Goal: Task Accomplishment & Management: Manage account settings

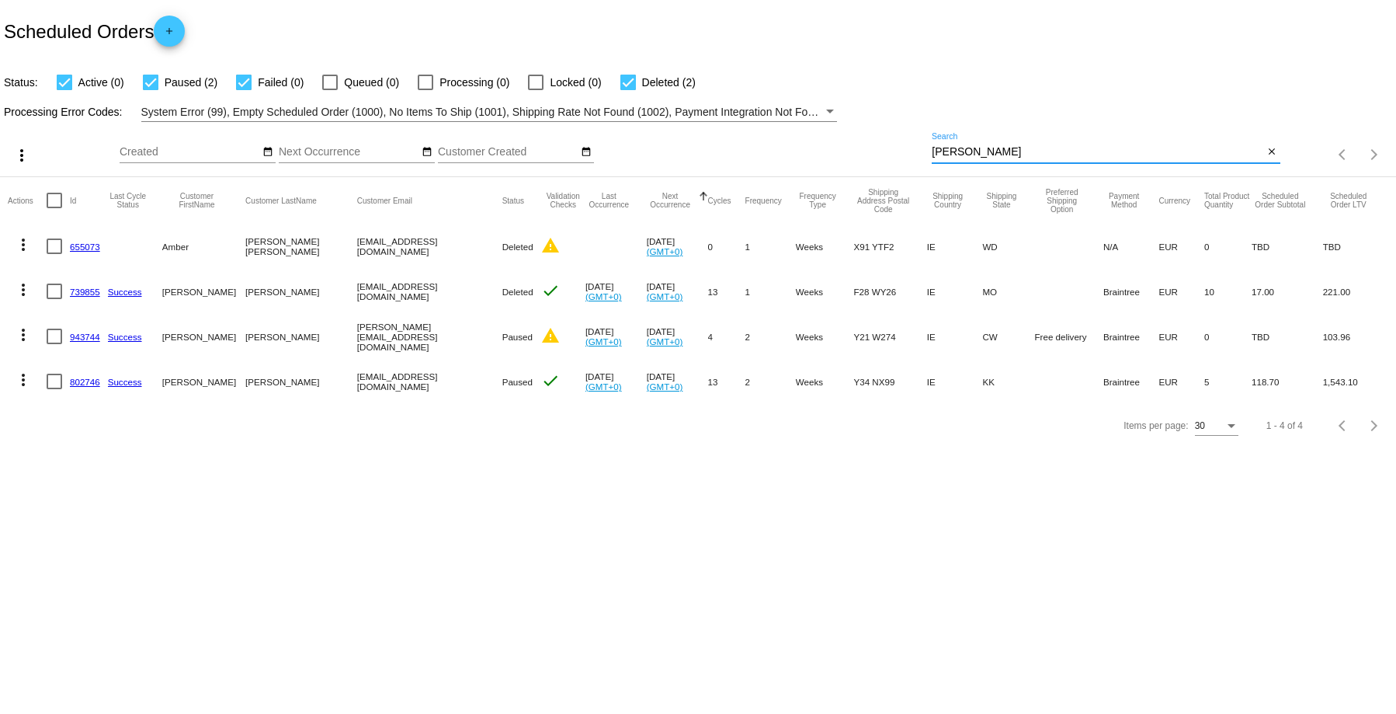
drag, startPoint x: 978, startPoint y: 152, endPoint x: 870, endPoint y: 149, distance: 108.0
click at [870, 149] on div "more_vert Aug Jan Feb Mar [DATE]" at bounding box center [698, 149] width 1396 height 55
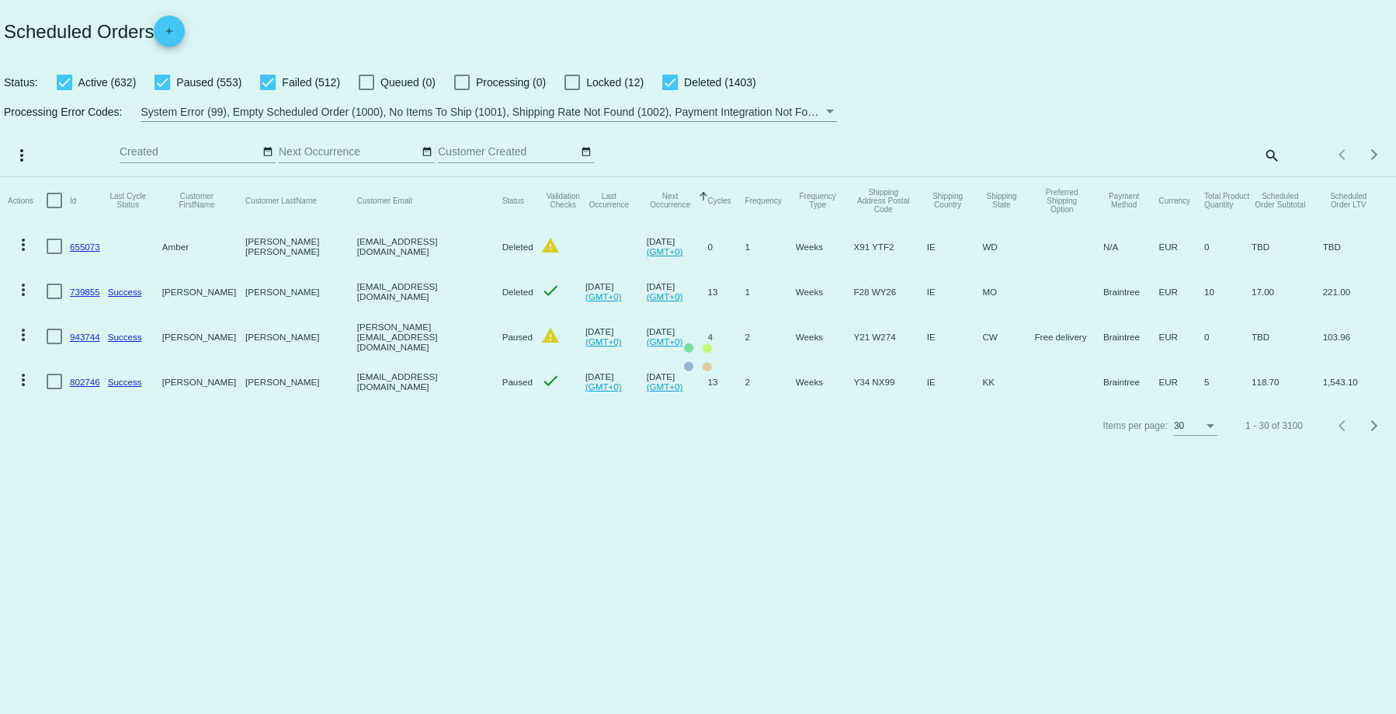
click at [1268, 177] on mat-table "Actions Id Last Cycle Status Customer FirstName Customer LastName Customer Emai…" at bounding box center [698, 290] width 1396 height 227
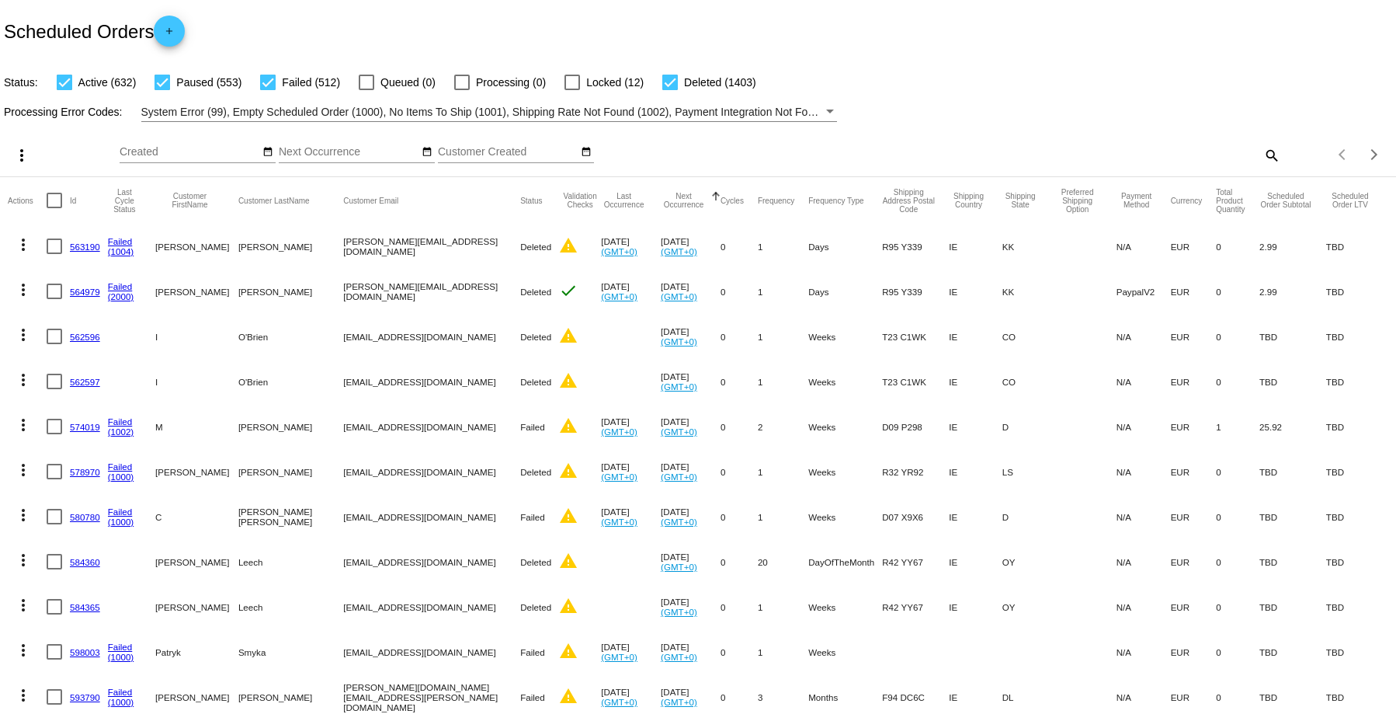
click at [1262, 156] on mat-icon "search" at bounding box center [1271, 155] width 19 height 24
paste input "[PERSON_NAME]"
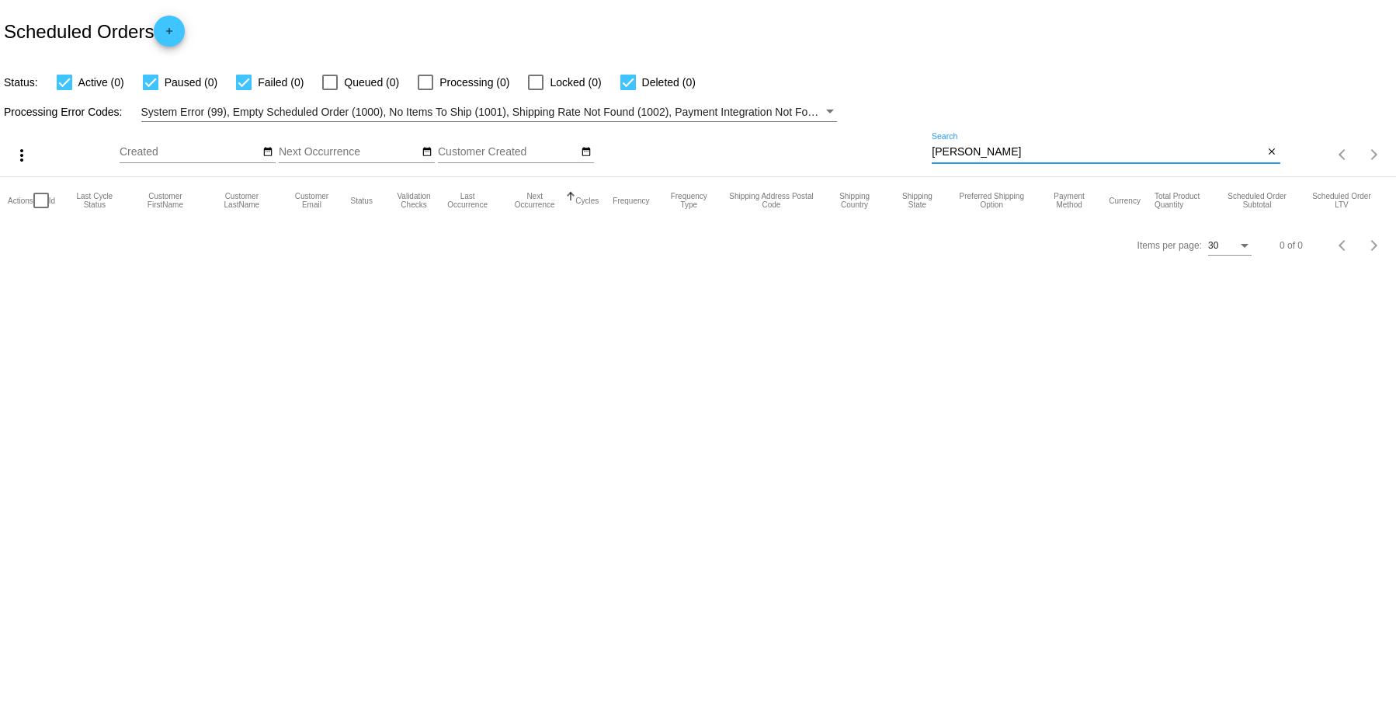
click at [985, 151] on input "[PERSON_NAME]" at bounding box center [1098, 152] width 332 height 12
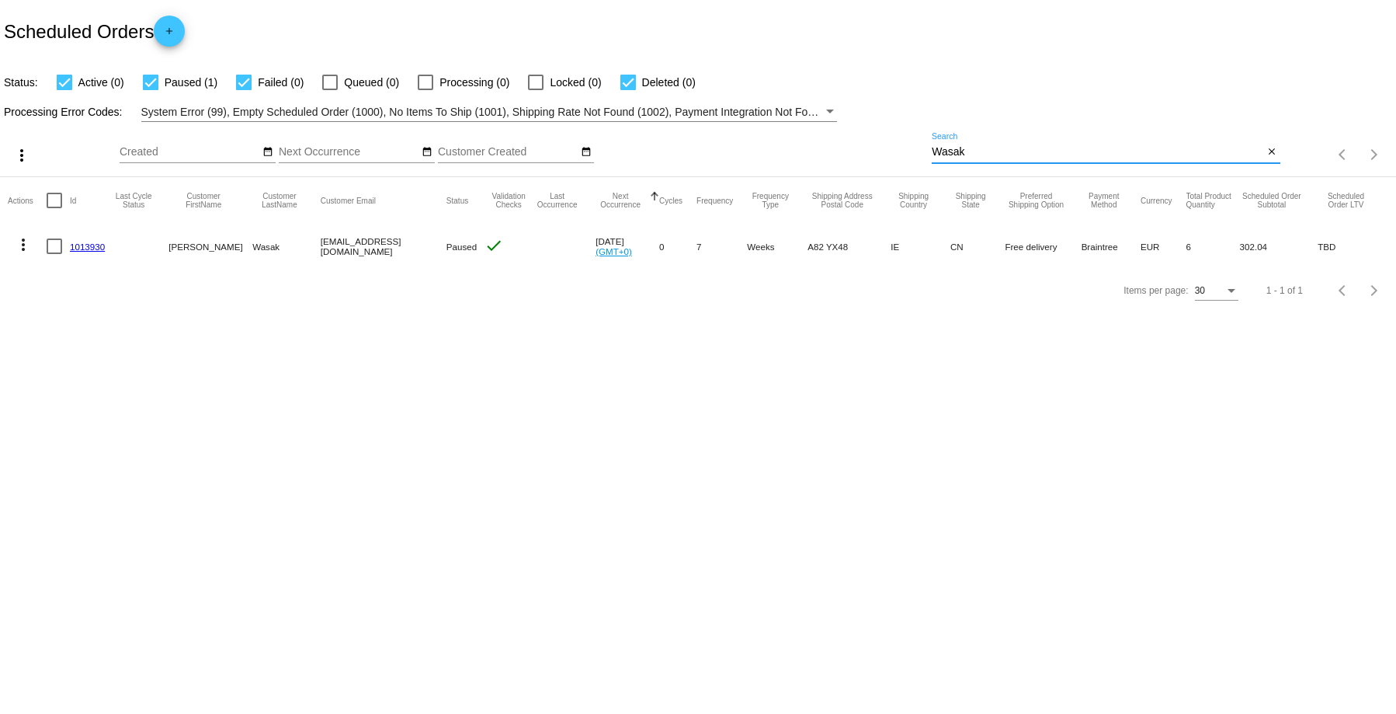
type input "Wasak"
click at [92, 249] on link "1013930" at bounding box center [87, 247] width 35 height 10
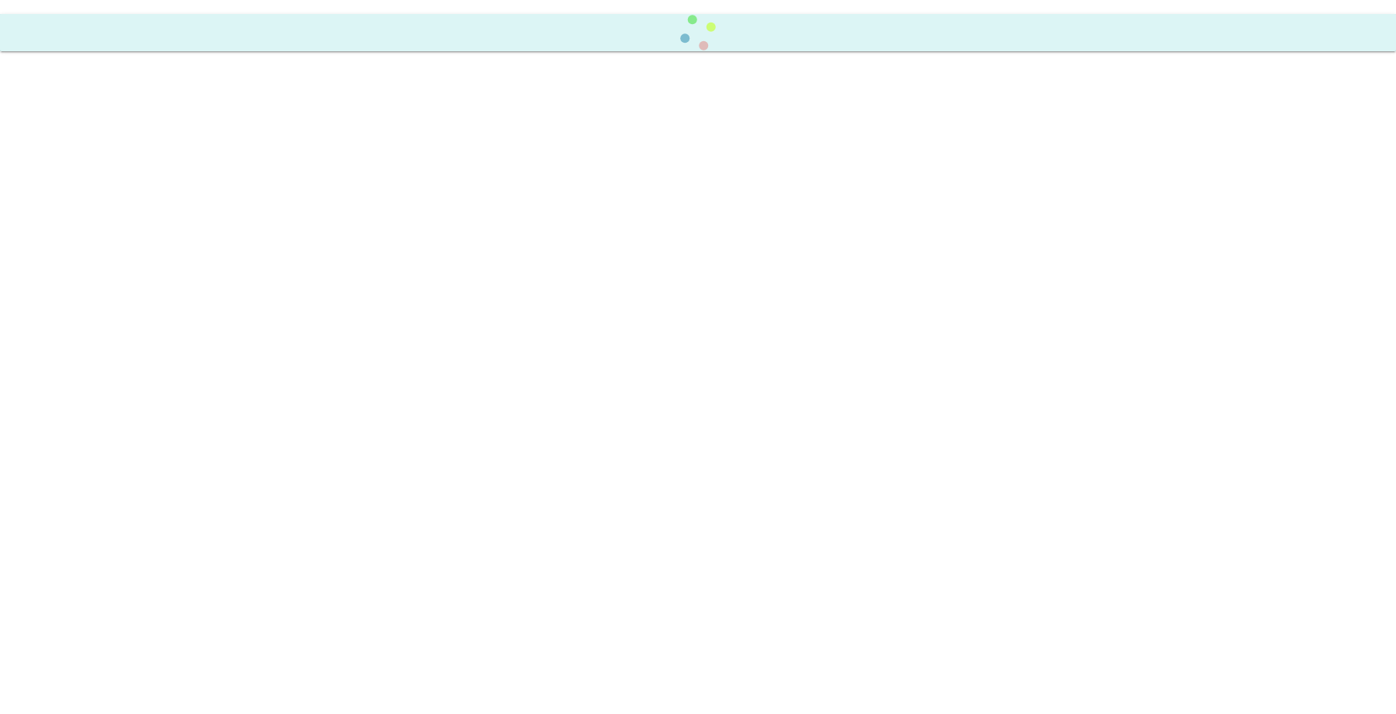
click at [92, 249] on body at bounding box center [698, 357] width 1396 height 714
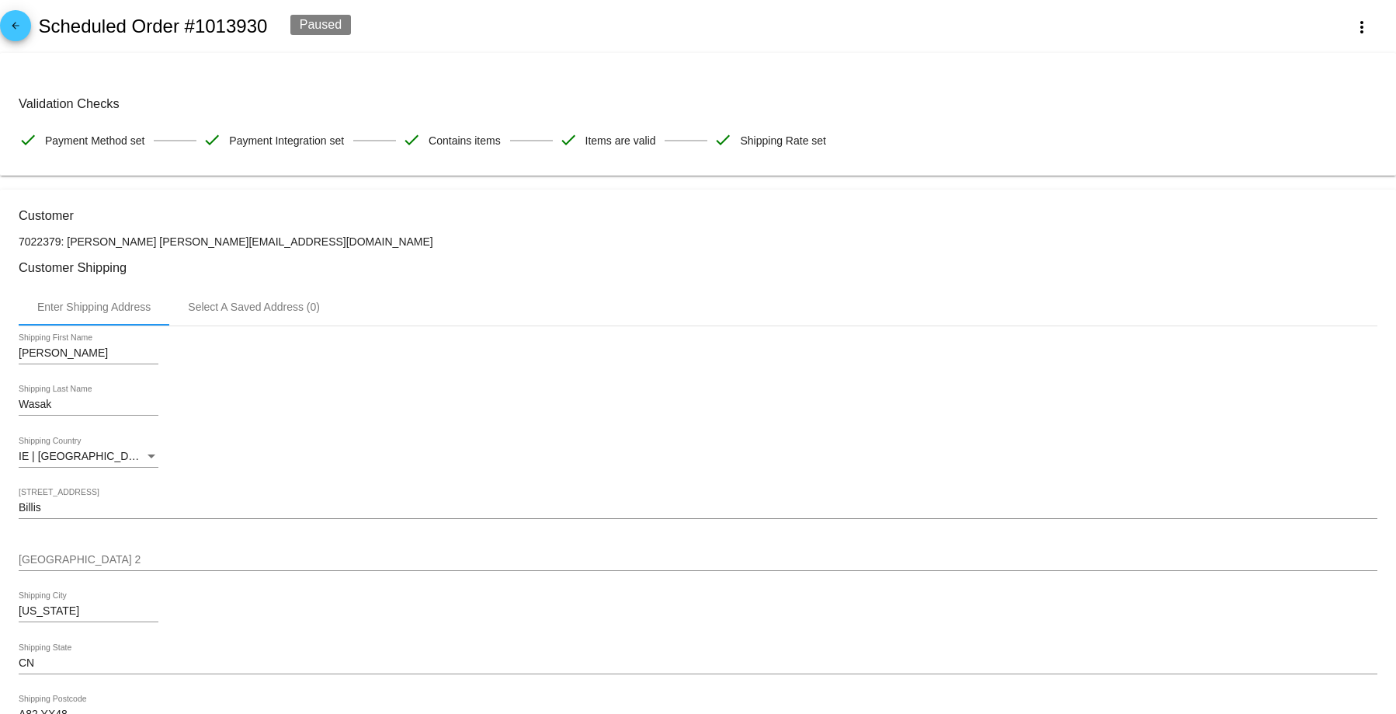
scroll to position [233, 0]
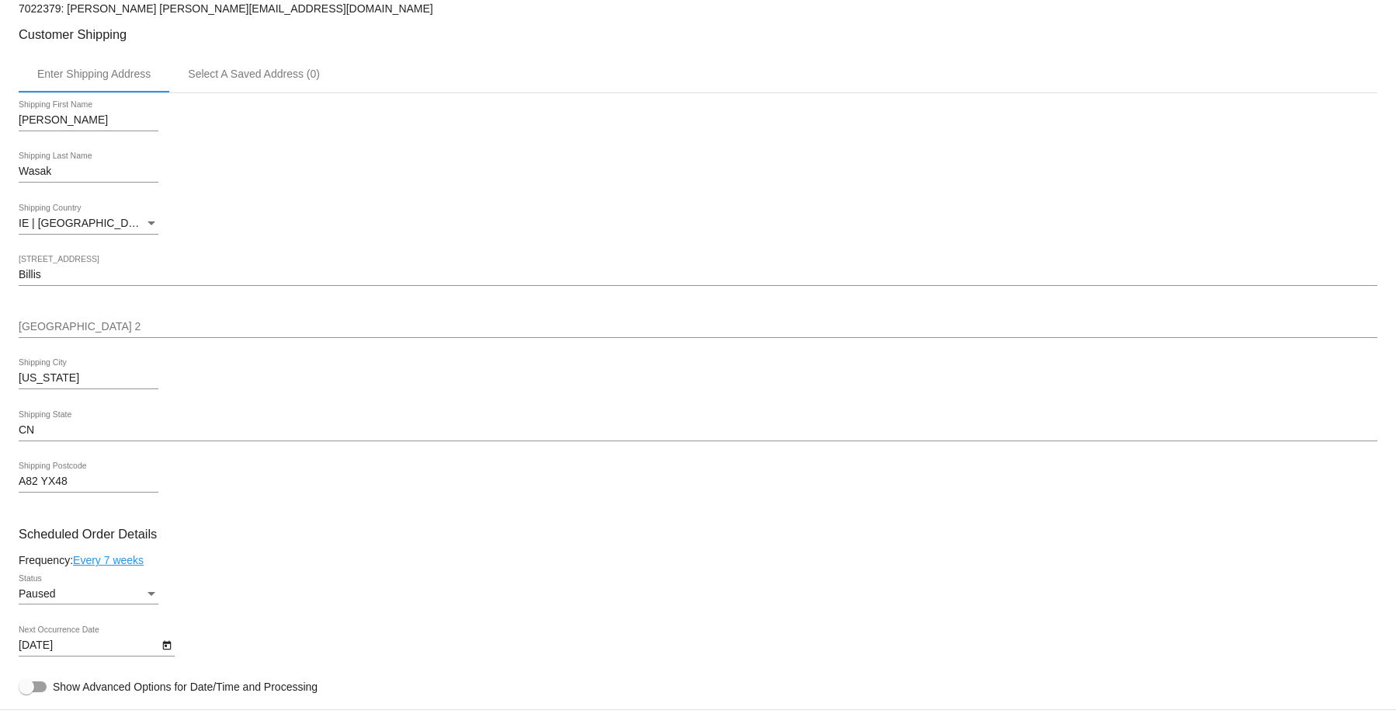
click at [318, 311] on div "[GEOGRAPHIC_DATA] 2" at bounding box center [698, 323] width 1359 height 30
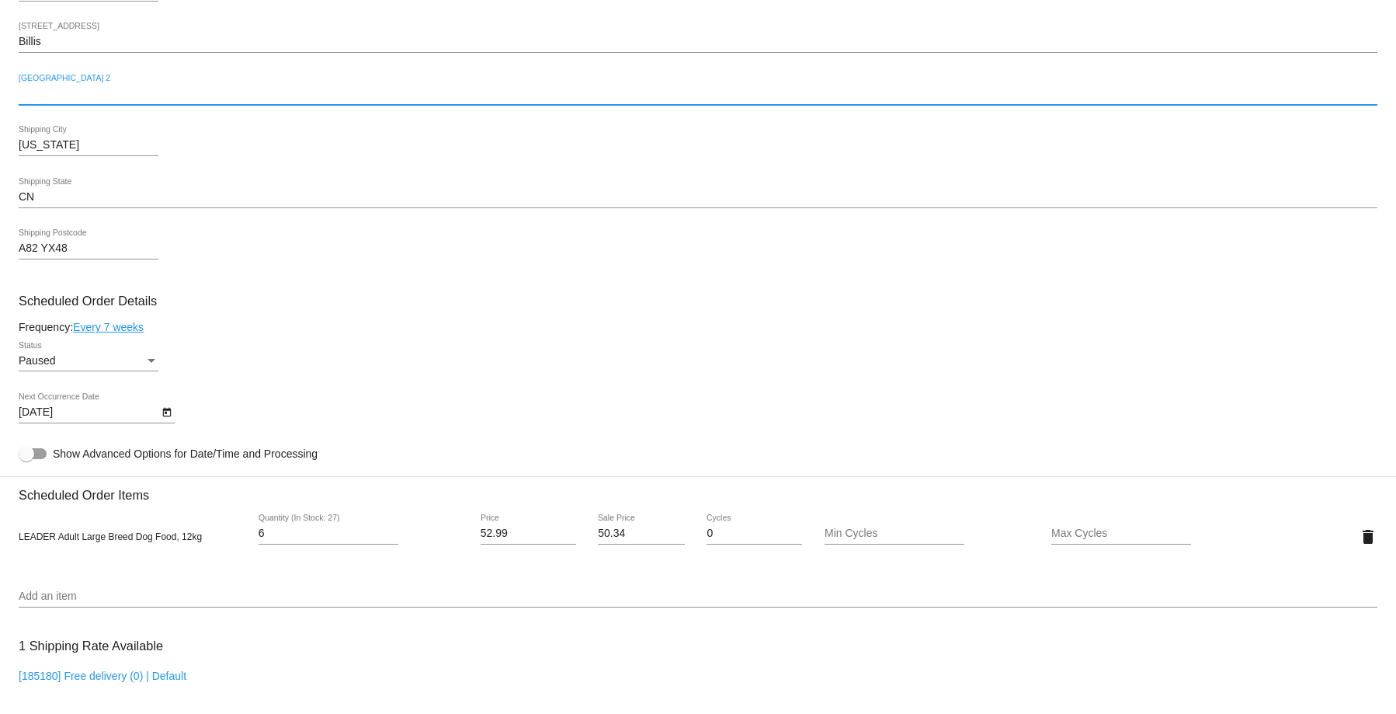
scroll to position [544, 0]
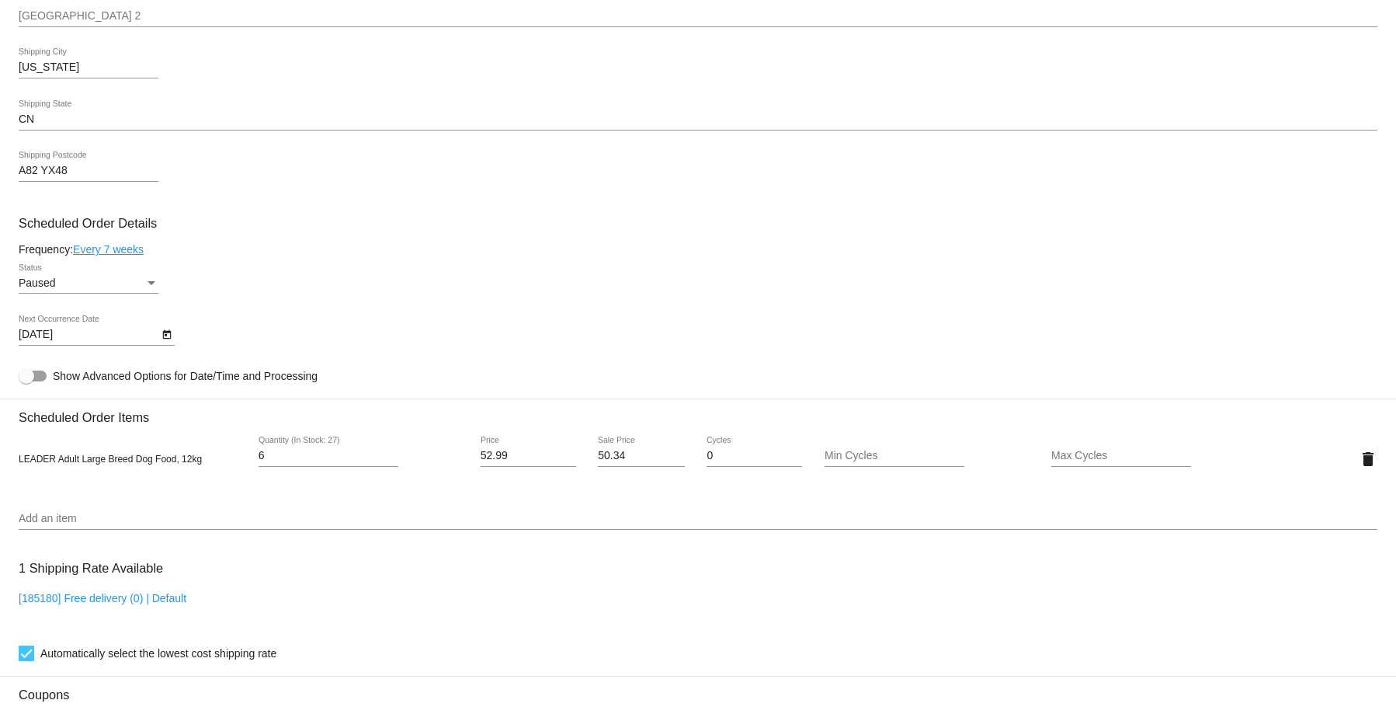
click at [288, 444] on mat-card "Customer 7022379: [PERSON_NAME] [PERSON_NAME][EMAIL_ADDRESS][DOMAIN_NAME] Custo…" at bounding box center [698, 422] width 1396 height 1553
click at [285, 454] on input "6" at bounding box center [329, 456] width 140 height 12
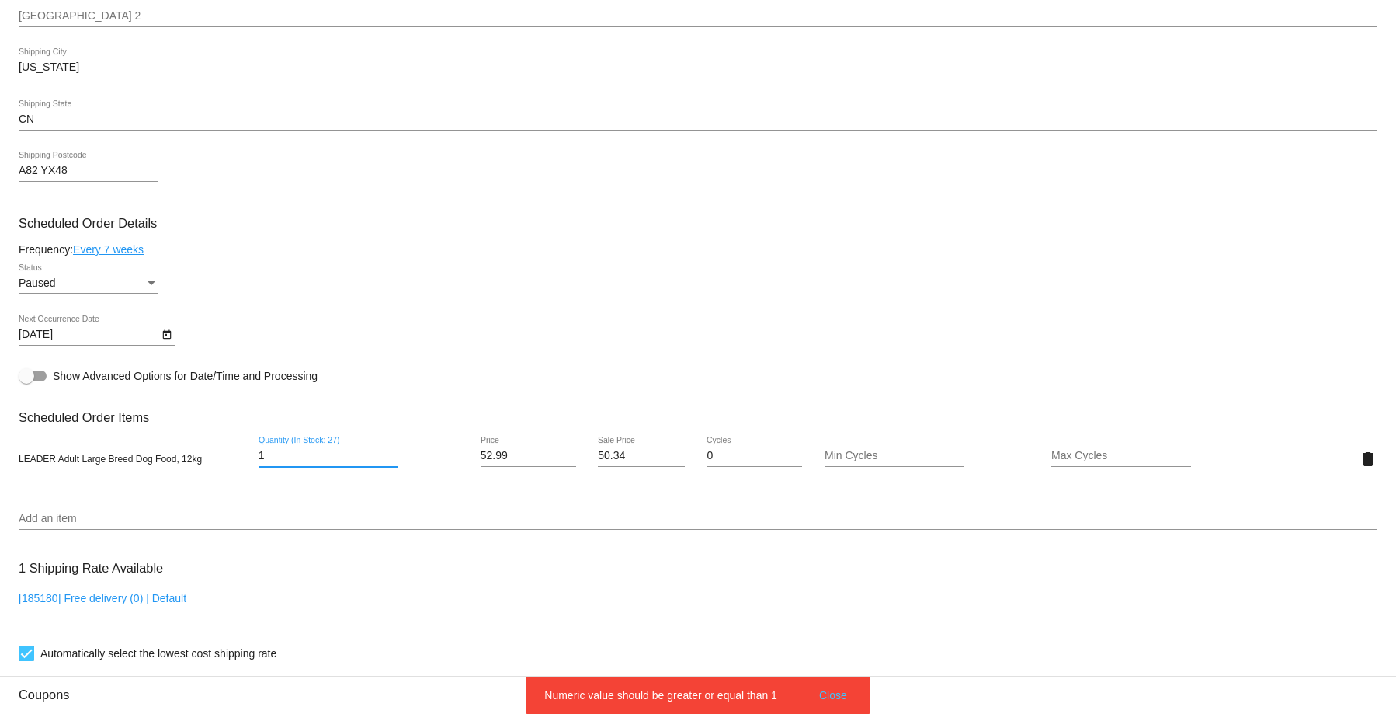
type input "2"
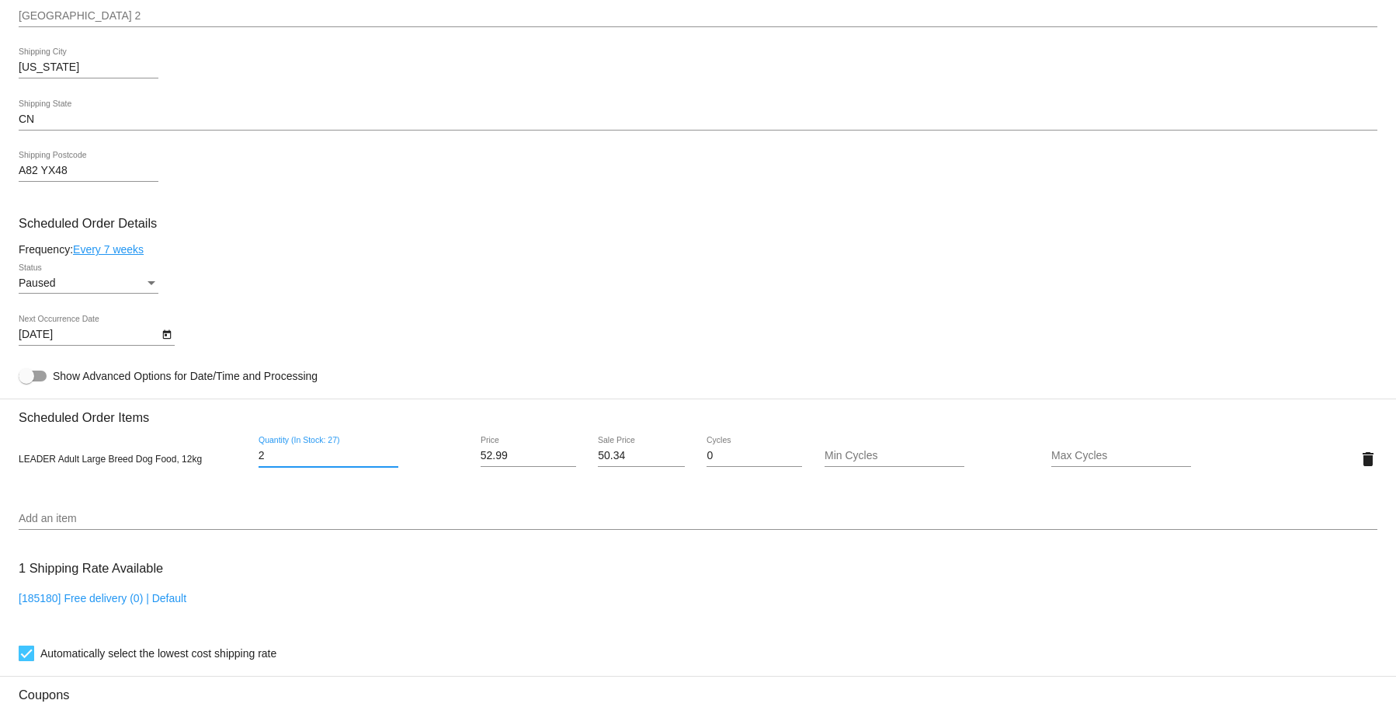
click at [169, 329] on icon "Open calendar" at bounding box center [167, 334] width 11 height 19
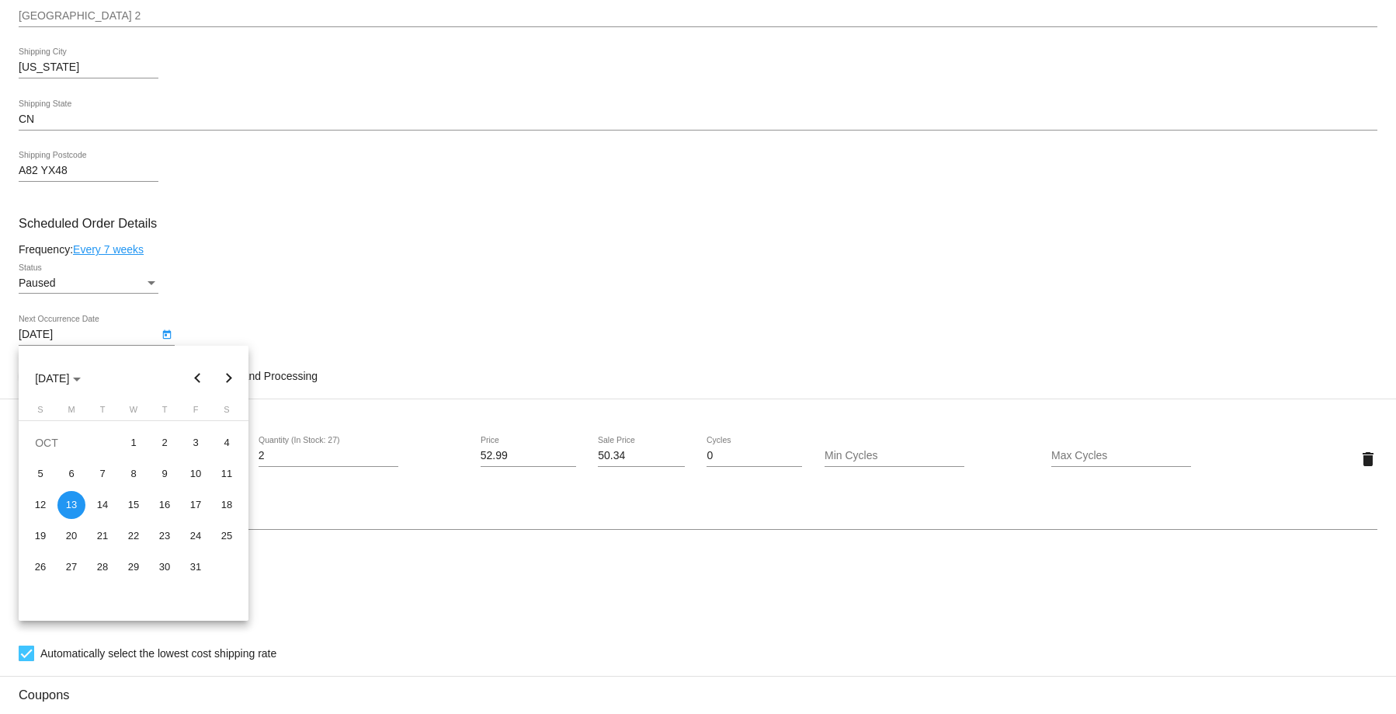
click at [471, 179] on div at bounding box center [698, 357] width 1396 height 714
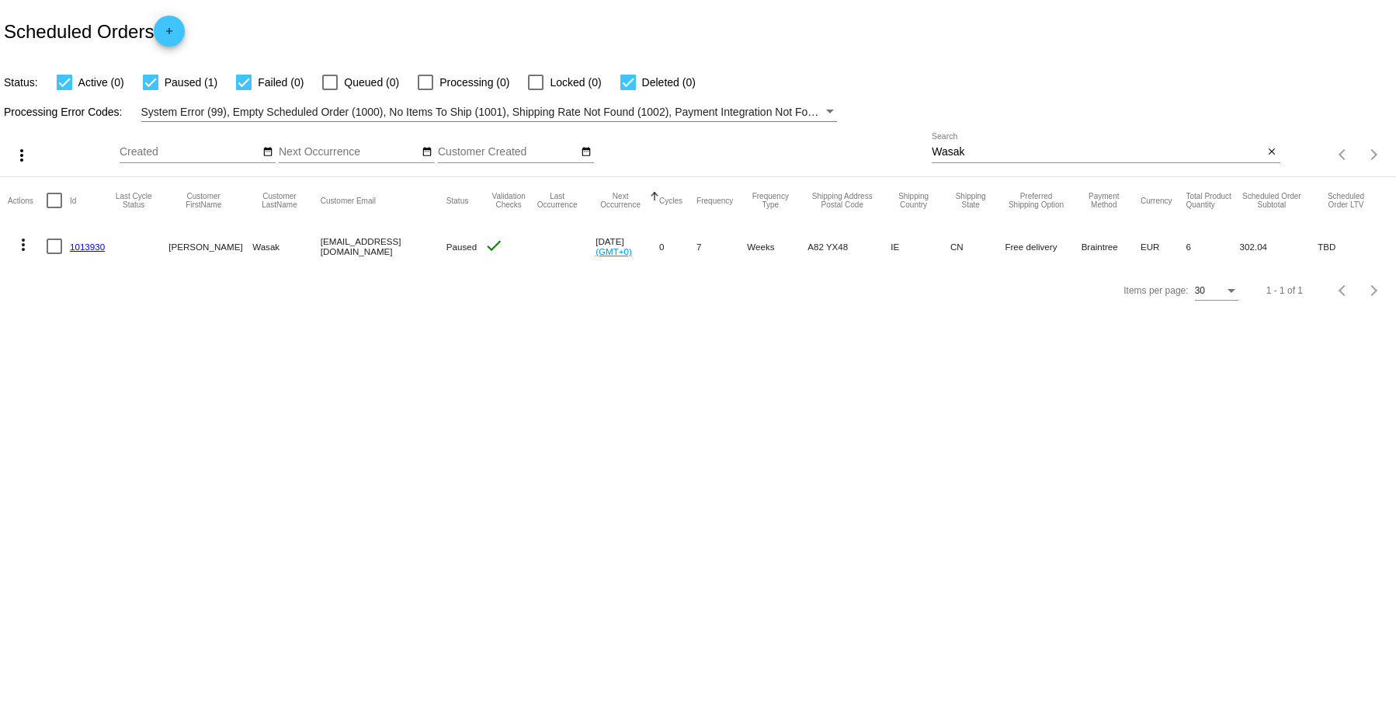
click at [89, 246] on link "1013930" at bounding box center [87, 247] width 35 height 10
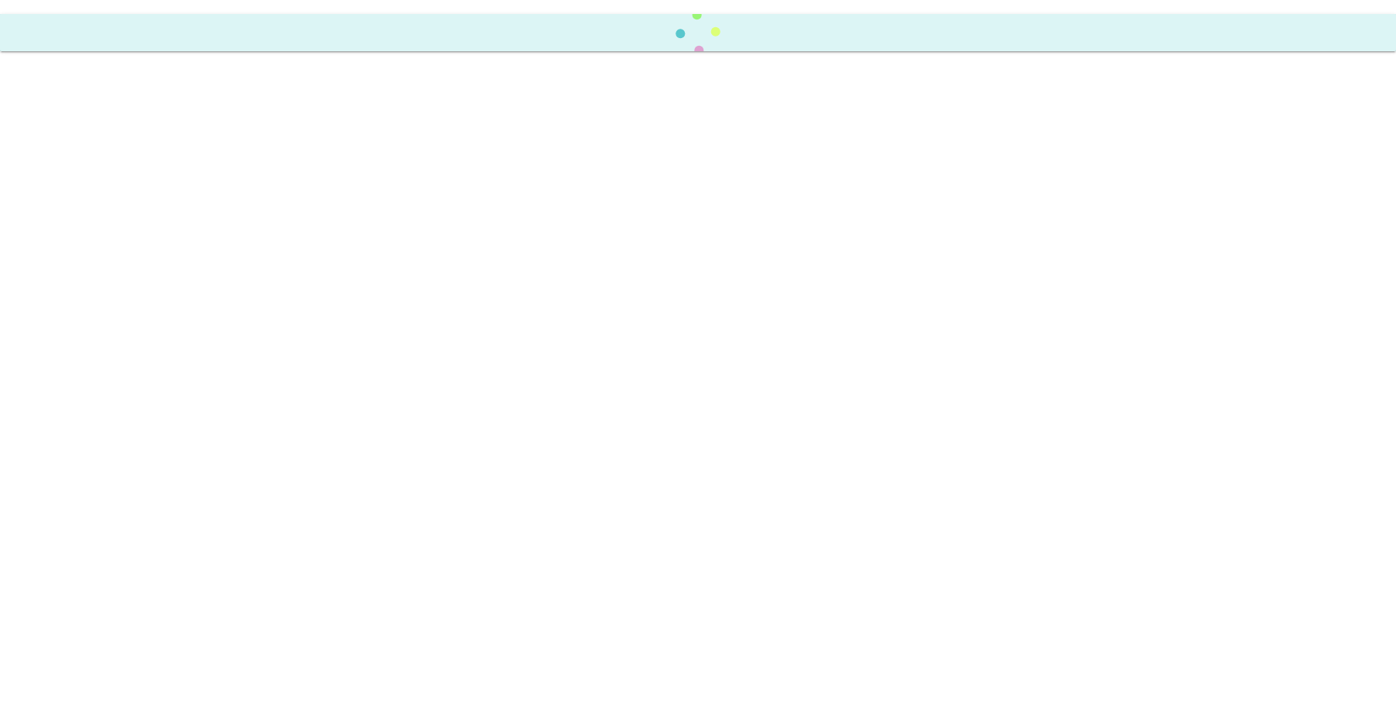
click at [89, 246] on body at bounding box center [698, 357] width 1396 height 714
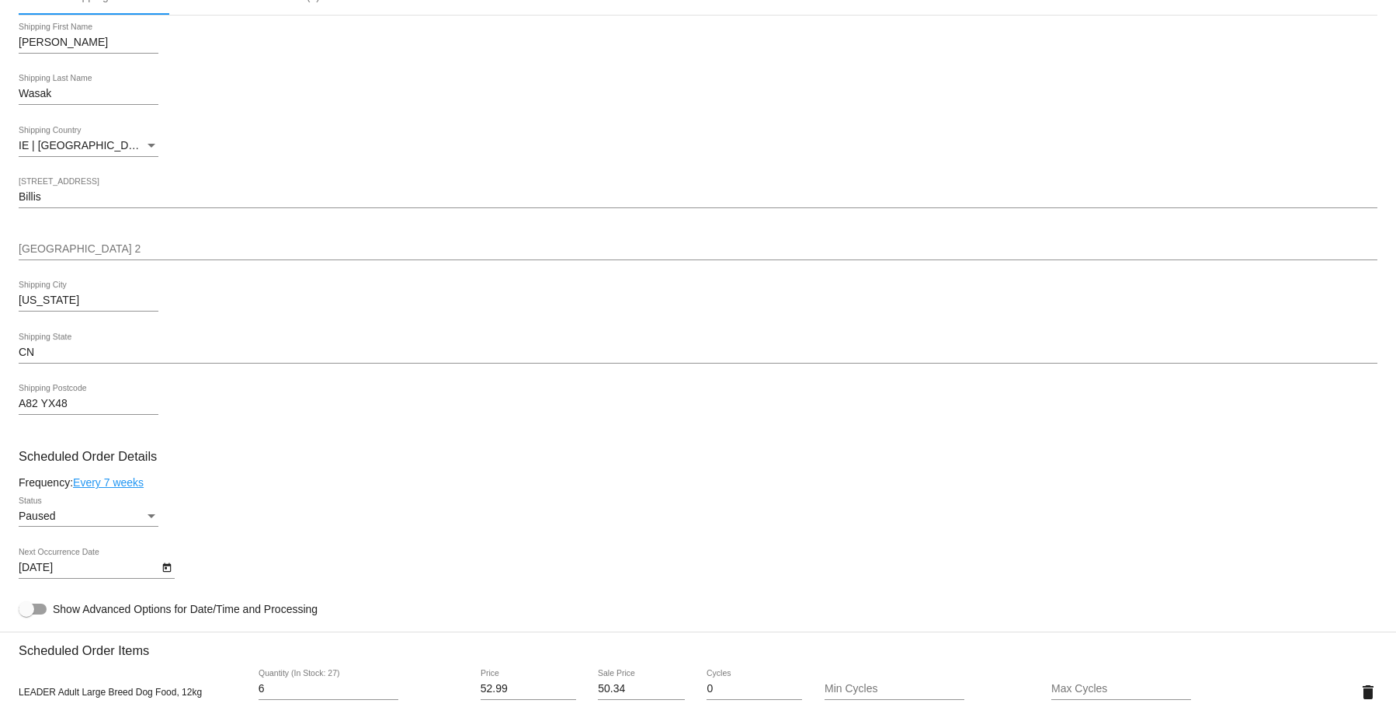
scroll to position [699, 0]
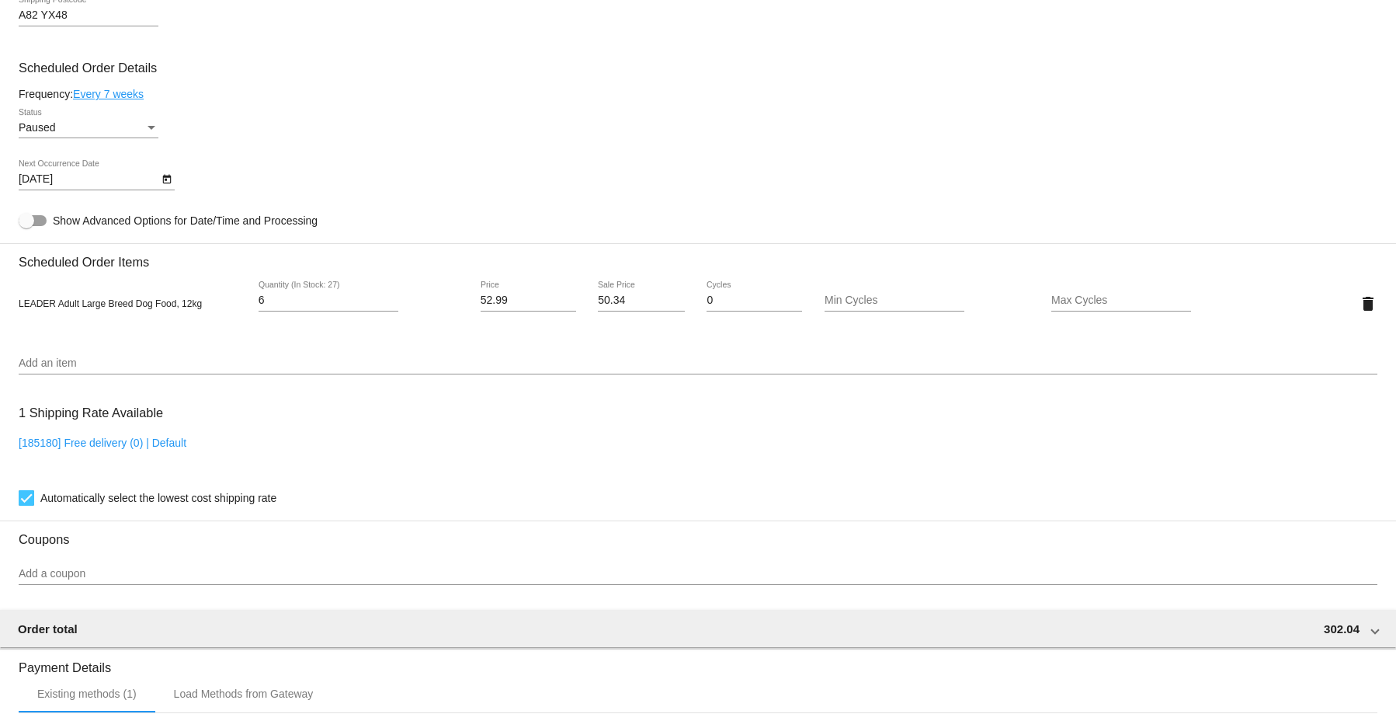
click at [410, 330] on div "LEADER Adult Large Breed Dog Food, 12kg 6 Quantity (In Stock: 27) 52.99 Price 5…" at bounding box center [698, 303] width 1359 height 68
click at [264, 293] on div "6 Quantity (In Stock: 27)" at bounding box center [329, 296] width 140 height 30
type input "1"
type input "2"
click at [169, 179] on mat-card "Customer 7022379: Agnieszka Wasak agawasaka@gmail.com Customer Shipping Enter S…" at bounding box center [698, 267] width 1396 height 1553
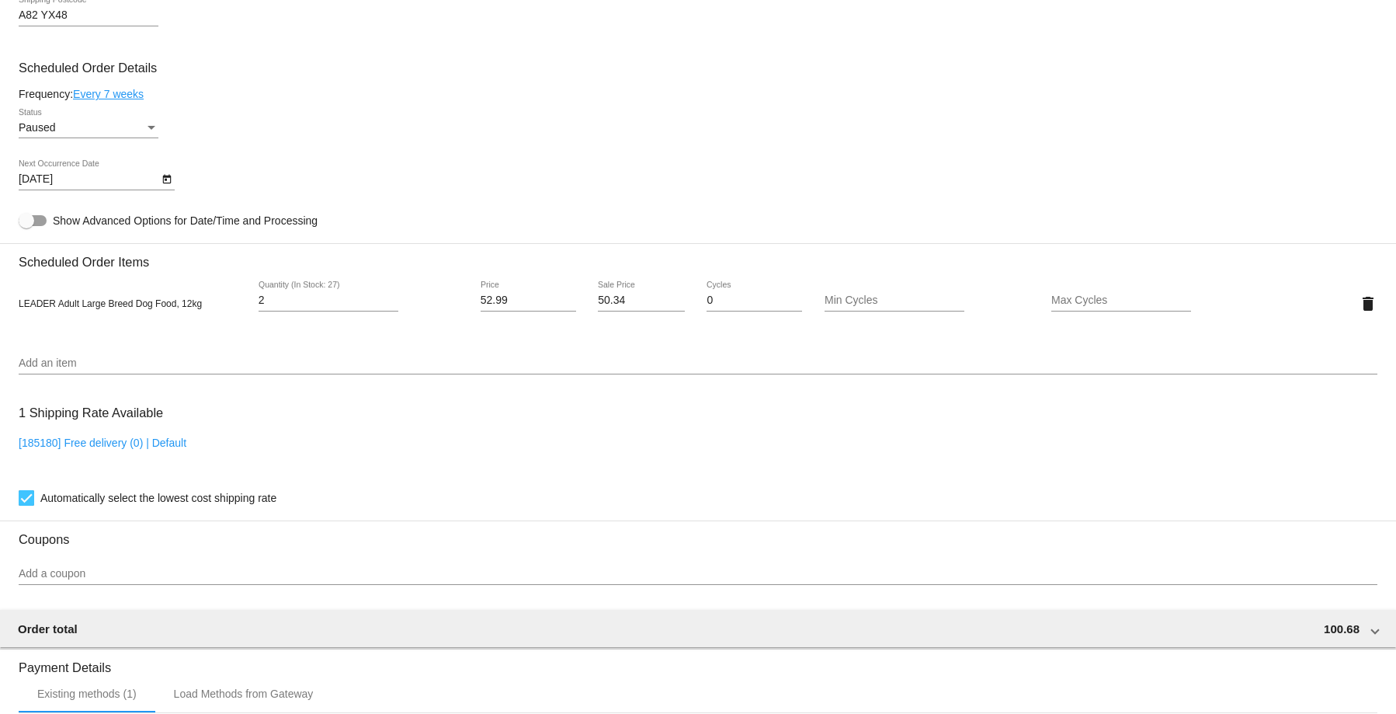
click at [167, 179] on icon "Open calendar" at bounding box center [167, 179] width 11 height 19
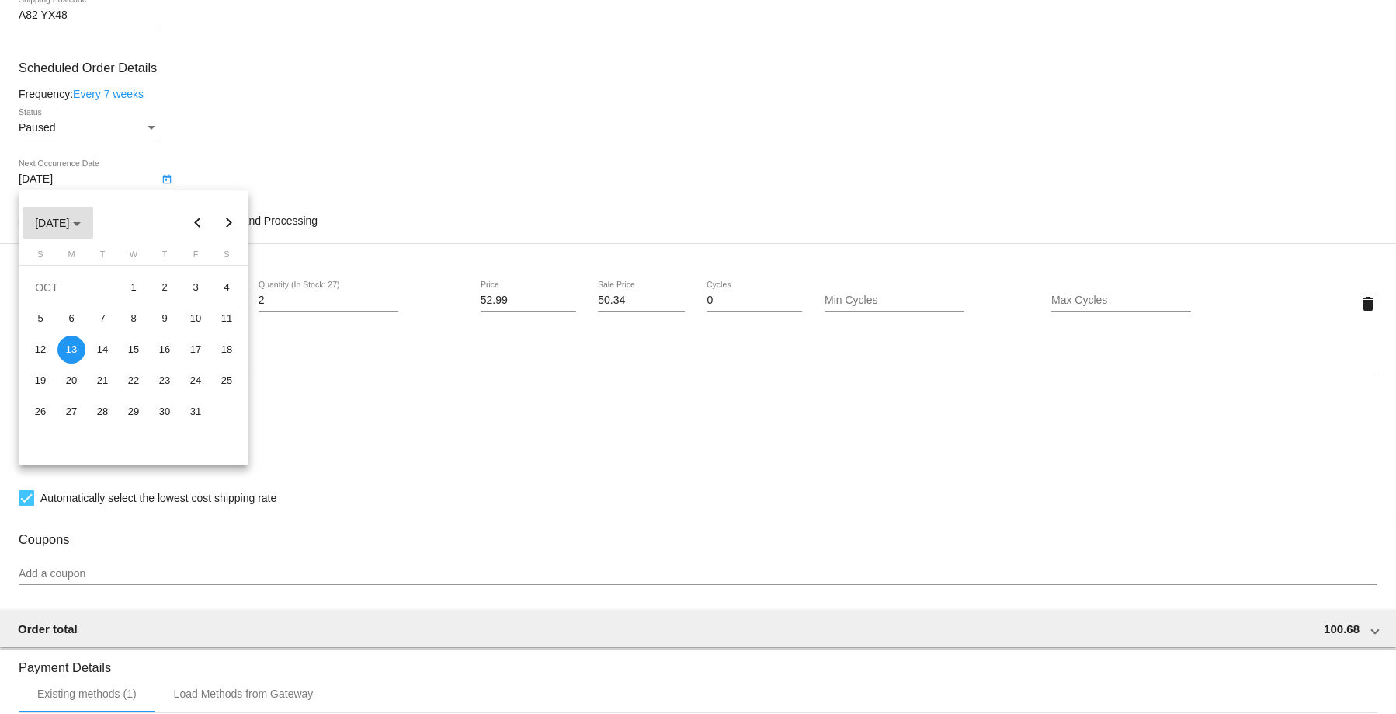
click at [81, 224] on div "Choose month and year" at bounding box center [77, 224] width 8 height 4
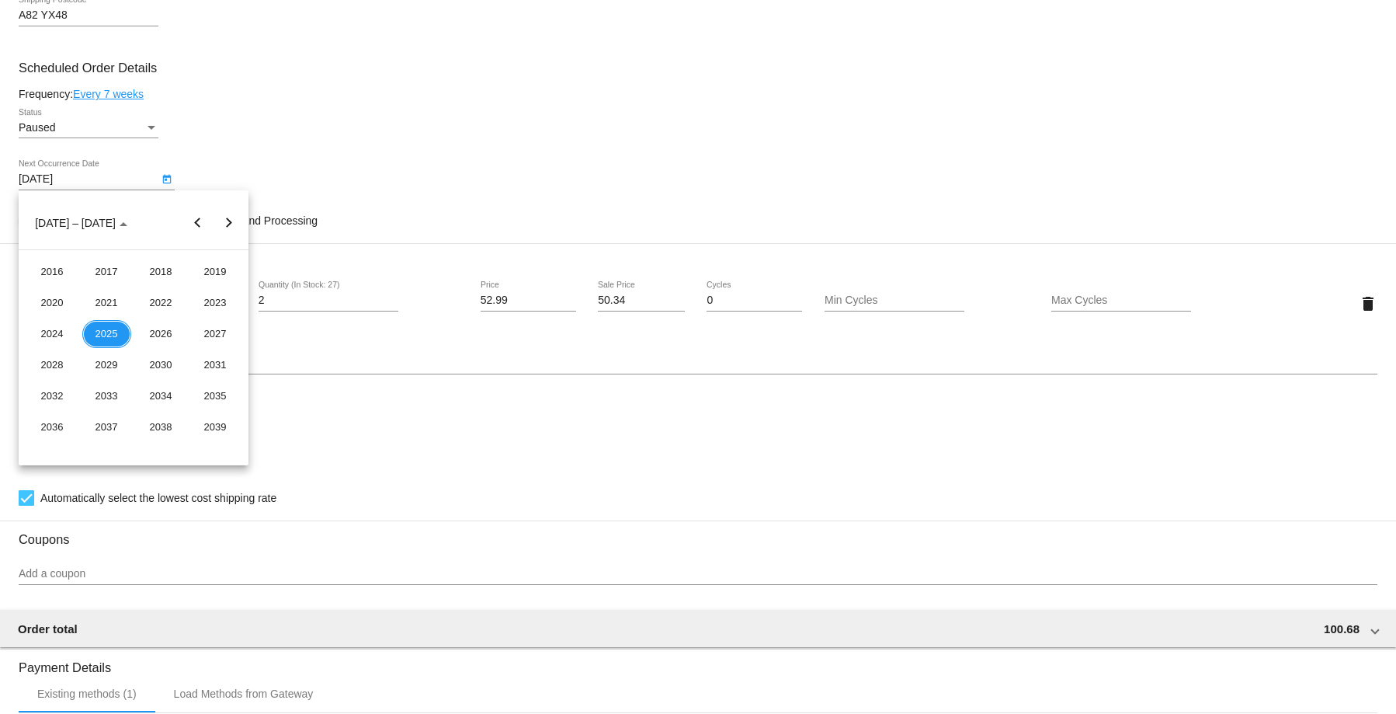
click at [111, 331] on div "2025" at bounding box center [106, 334] width 49 height 28
click at [312, 159] on div at bounding box center [698, 357] width 1396 height 714
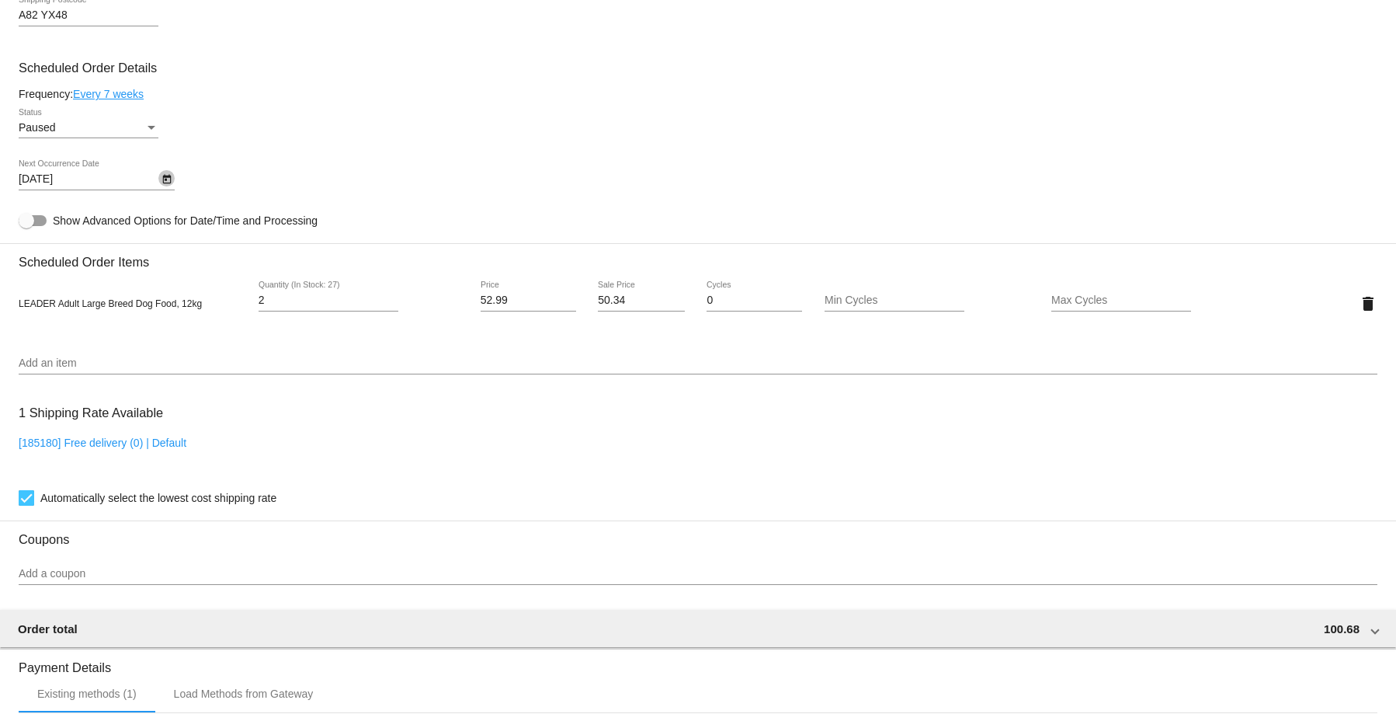
click at [168, 179] on icon "Open calendar" at bounding box center [167, 179] width 11 height 19
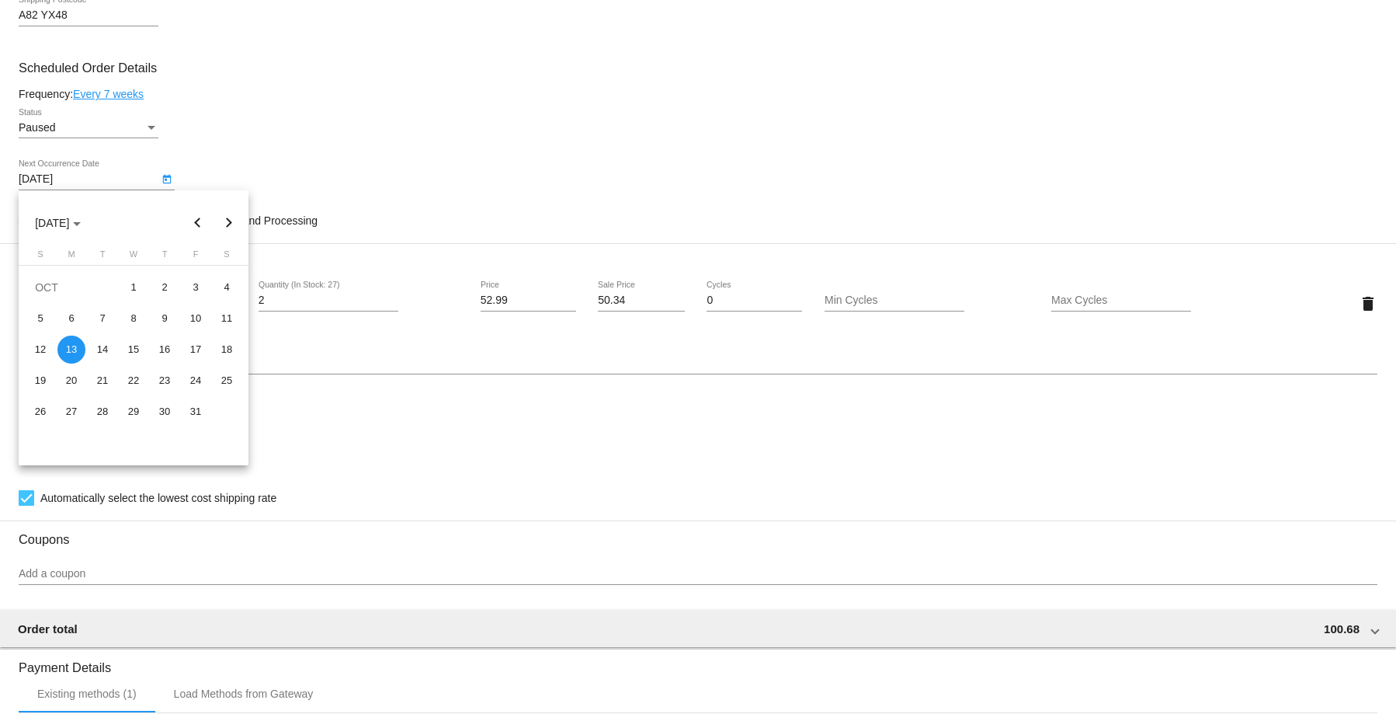
click at [199, 220] on button "Previous month" at bounding box center [197, 222] width 31 height 31
click at [196, 219] on button "Previous month" at bounding box center [197, 222] width 31 height 31
click at [227, 228] on button "Next month" at bounding box center [229, 222] width 31 height 31
click at [229, 228] on button "Next month" at bounding box center [229, 222] width 31 height 31
click at [272, 115] on div at bounding box center [698, 357] width 1396 height 714
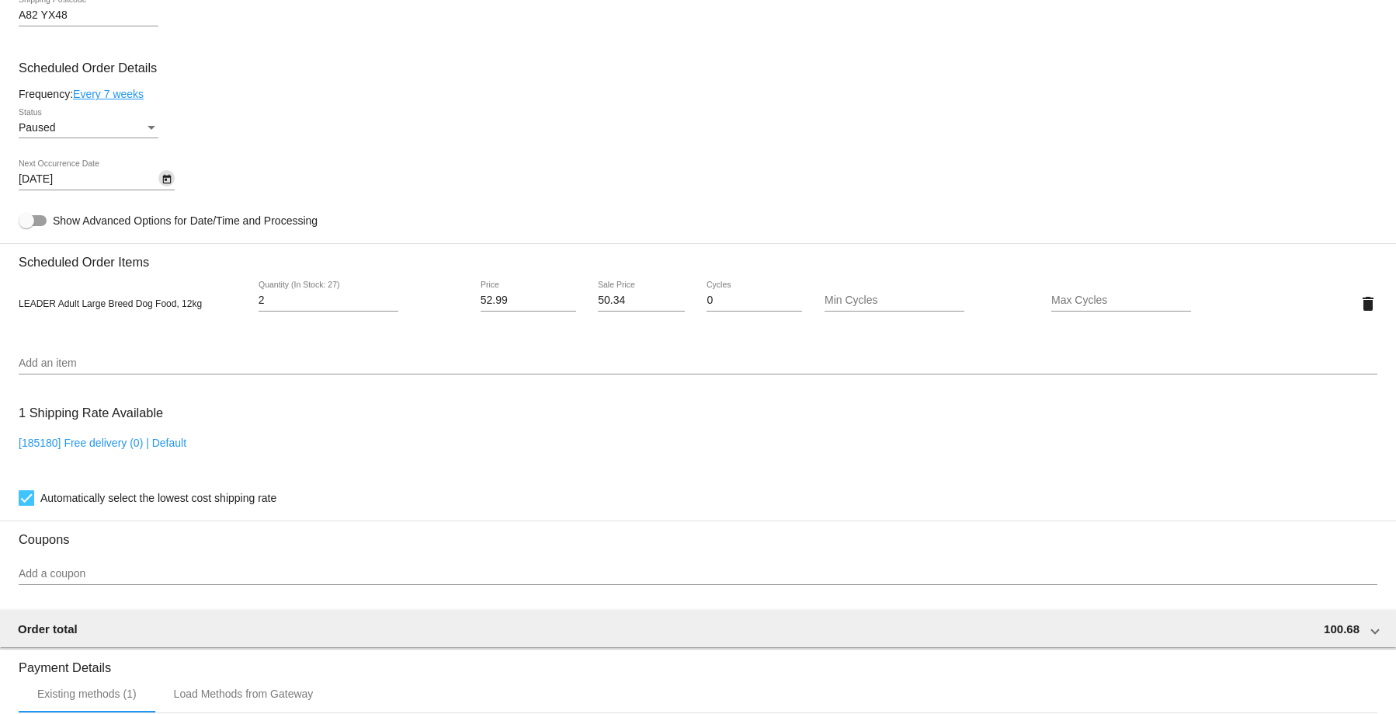
click at [149, 127] on div "Status" at bounding box center [152, 128] width 8 height 4
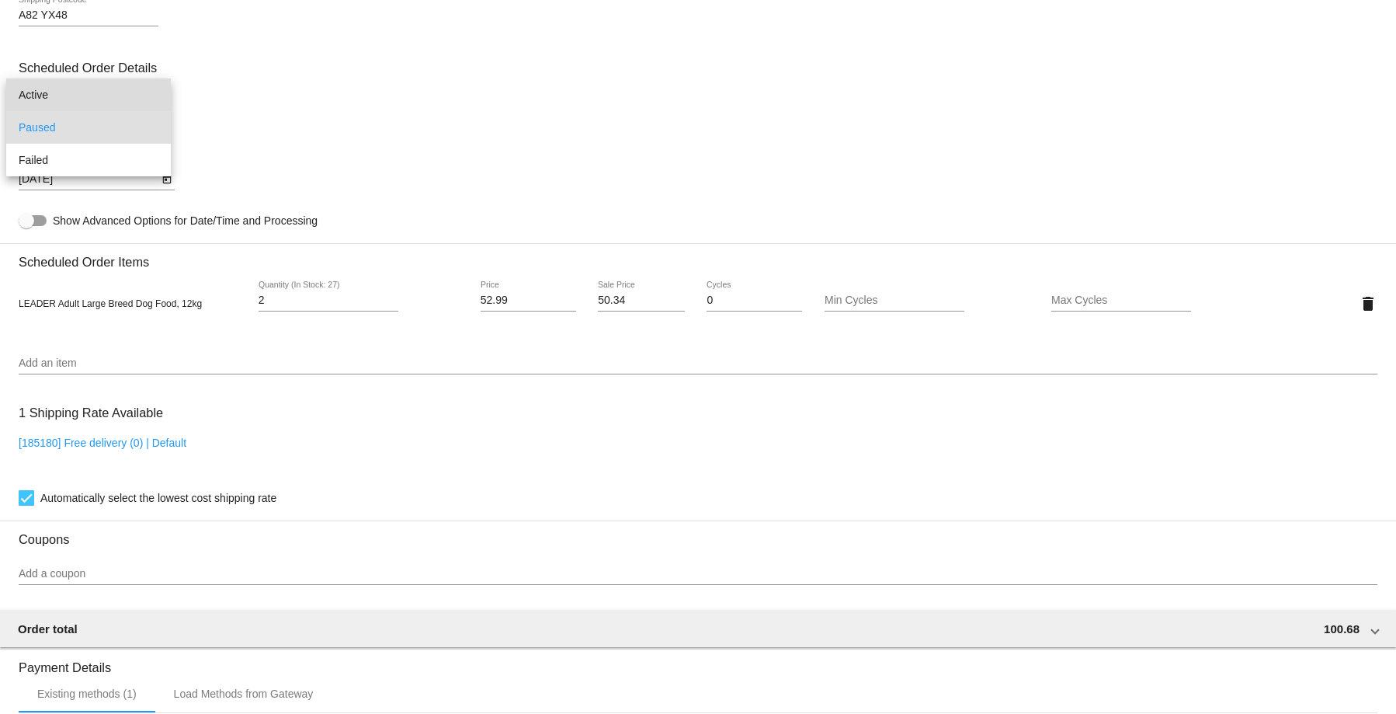
click at [118, 106] on span "Active" at bounding box center [89, 94] width 140 height 33
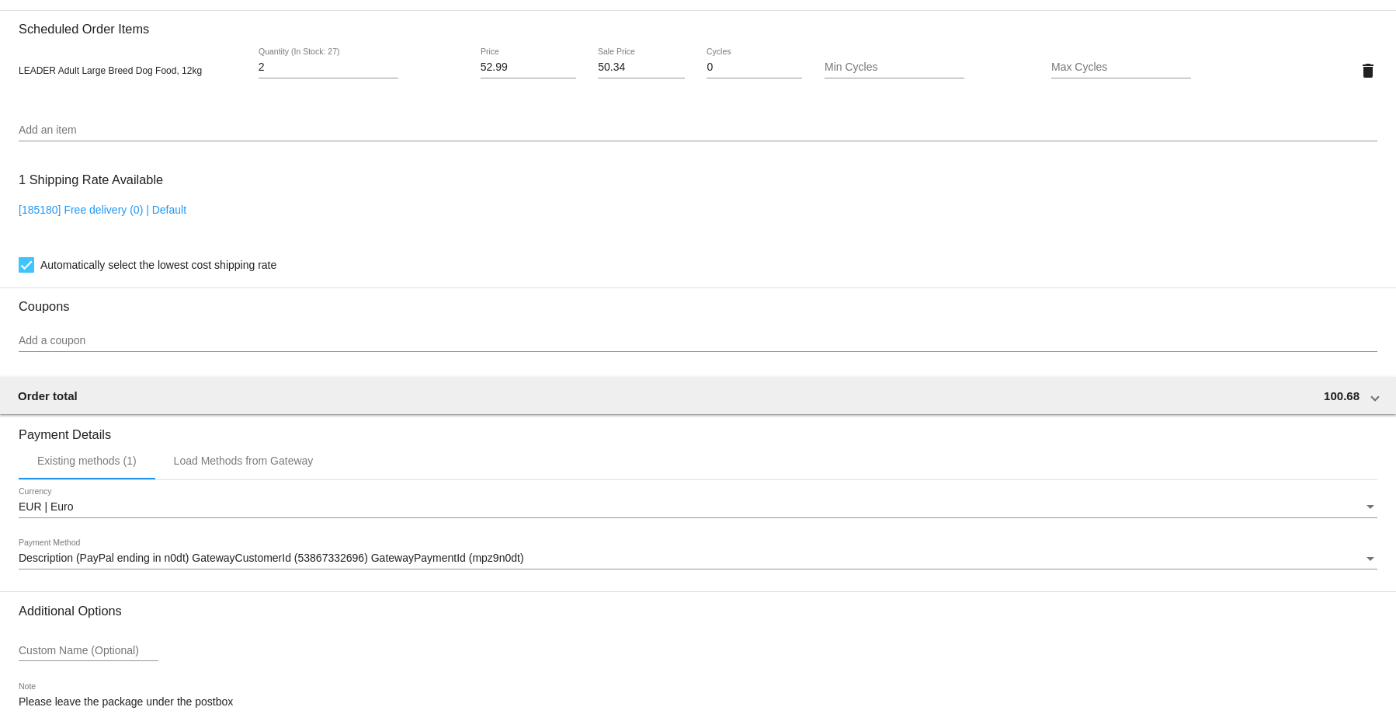
scroll to position [1028, 0]
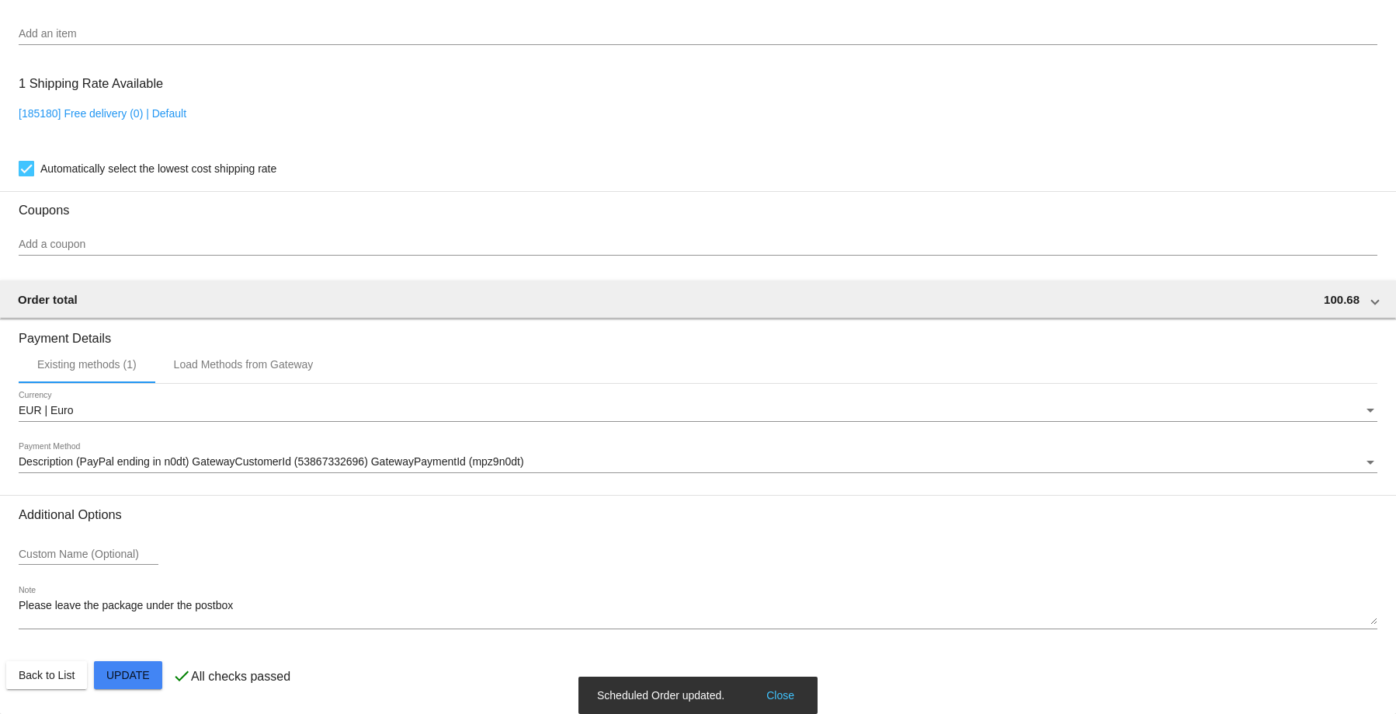
scroll to position [718, 0]
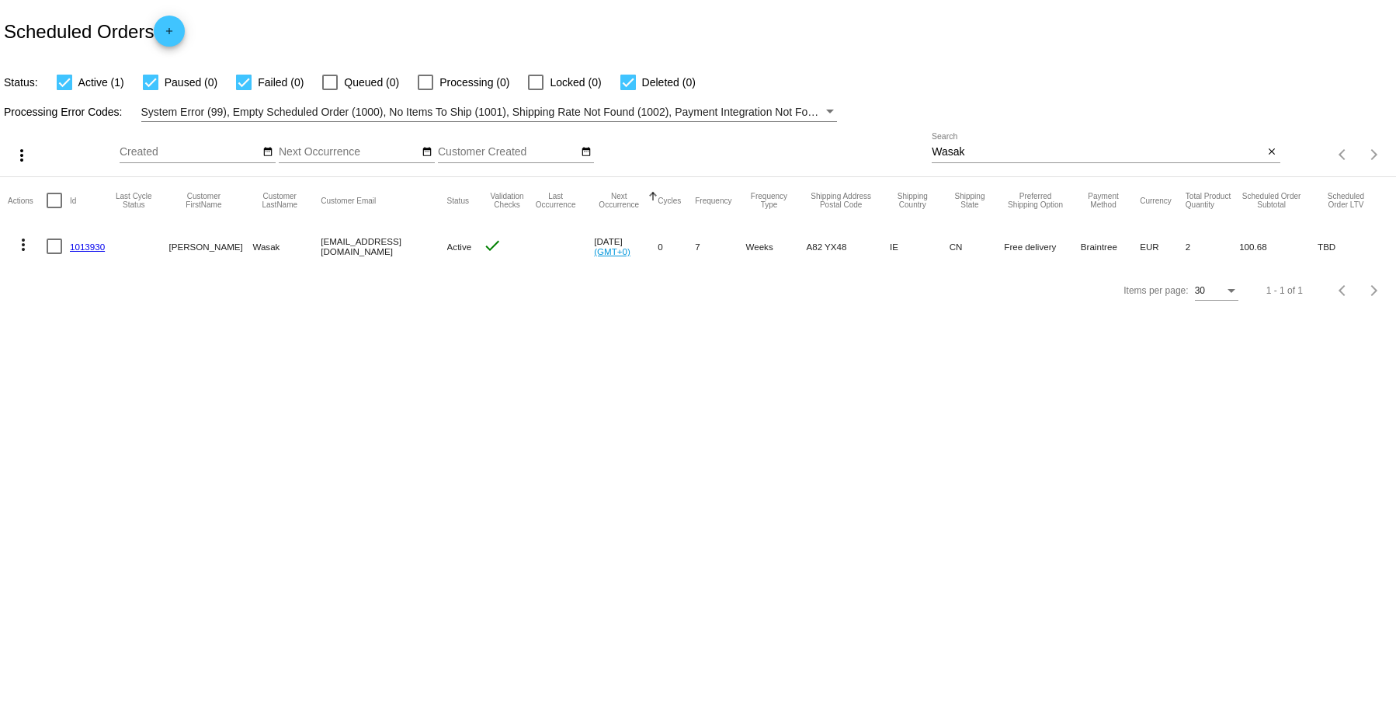
click at [85, 248] on link "1013930" at bounding box center [87, 247] width 35 height 10
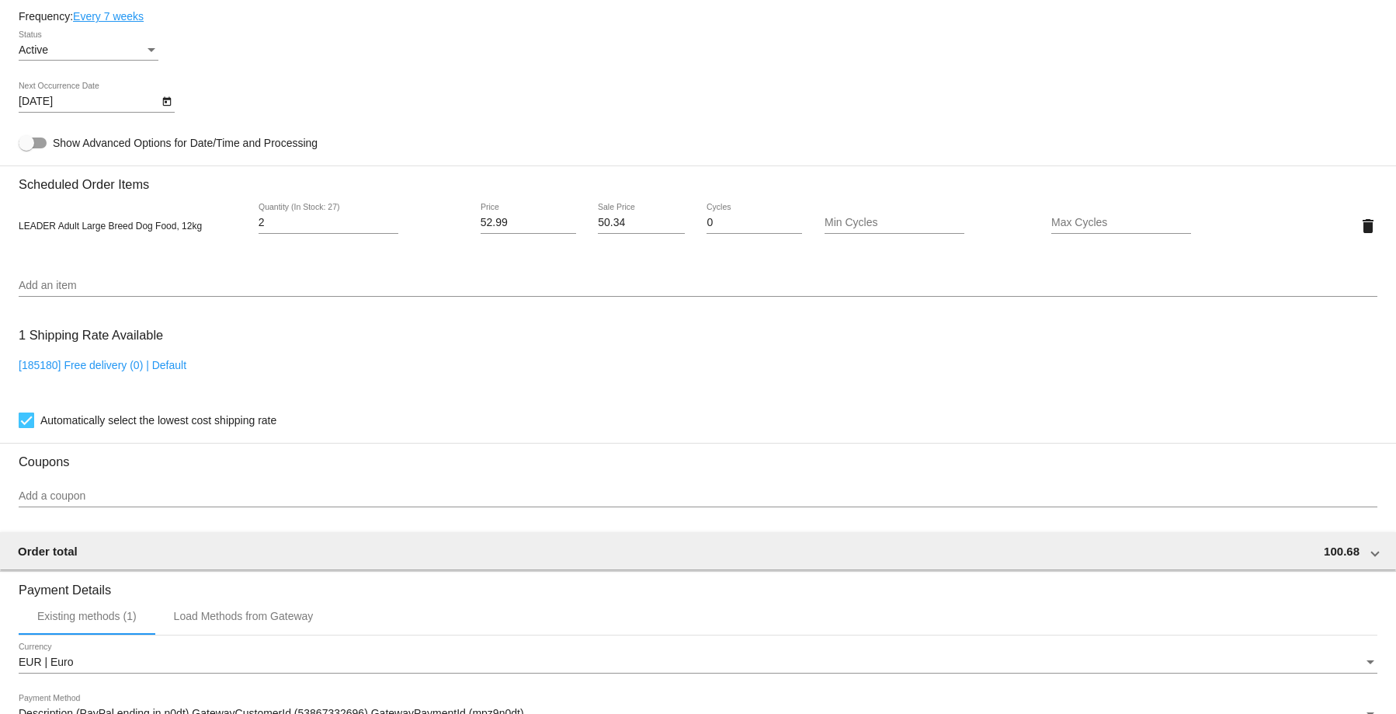
scroll to position [1028, 0]
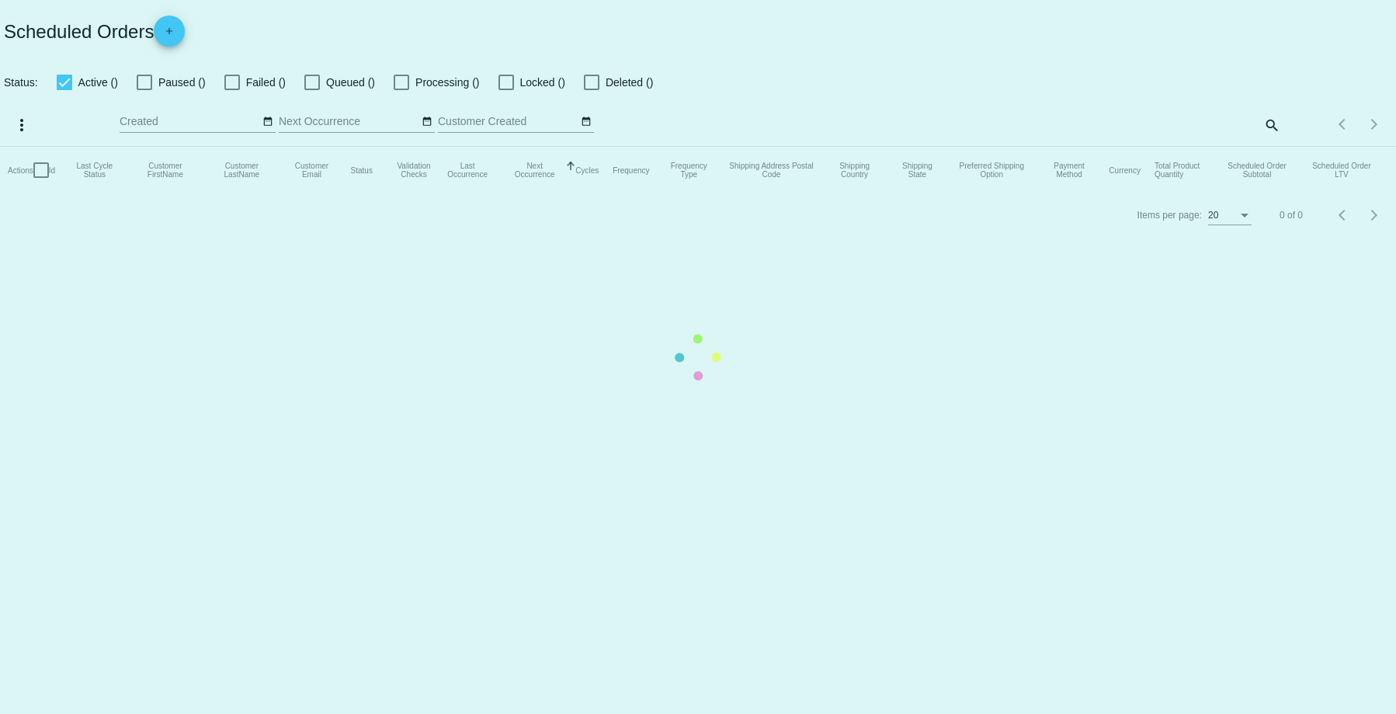
checkbox input "true"
